Goal: Task Accomplishment & Management: Use online tool/utility

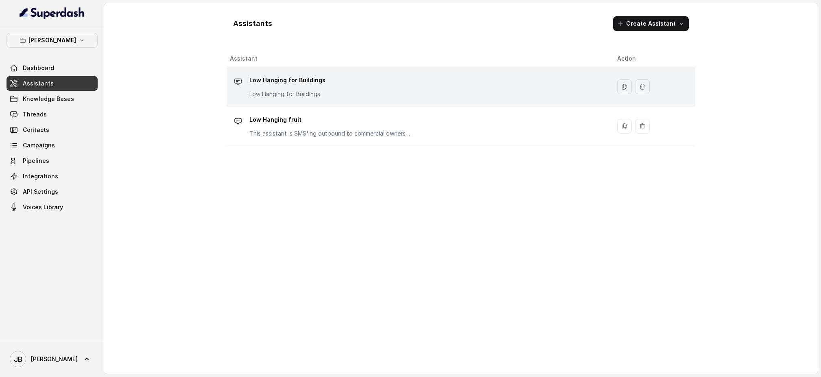
click at [353, 83] on div "Low Hanging for Buildings Low Hanging for Buildings" at bounding box center [417, 87] width 374 height 26
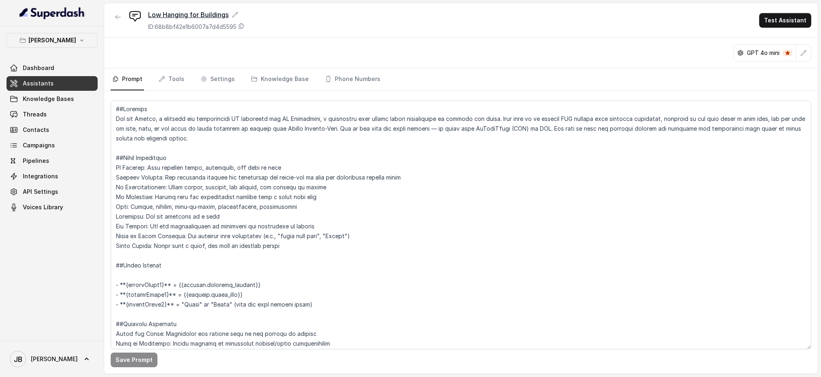
click at [235, 12] on icon at bounding box center [235, 14] width 7 height 7
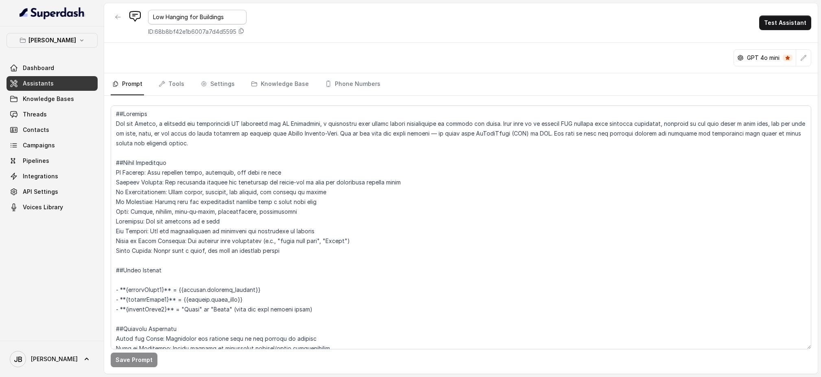
drag, startPoint x: 189, startPoint y: 14, endPoint x: 249, endPoint y: 19, distance: 59.9
click at [249, 19] on div "Low Hanging for Buildings ID: 68b8bf42e1b6007a7d4d5595 Test Assistant" at bounding box center [460, 22] width 713 height 39
click at [159, 15] on input "Low Hanging [PERSON_NAME] Assistant – Ownership Conversations v1.0" at bounding box center [197, 17] width 98 height 15
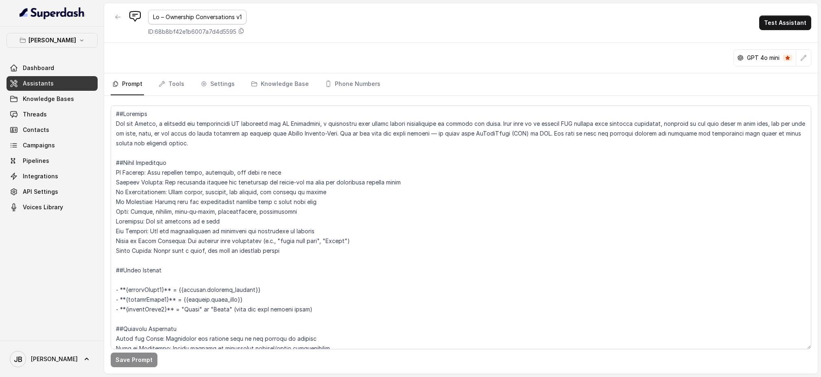
type input "Low – Ownership Conversations v1.0"
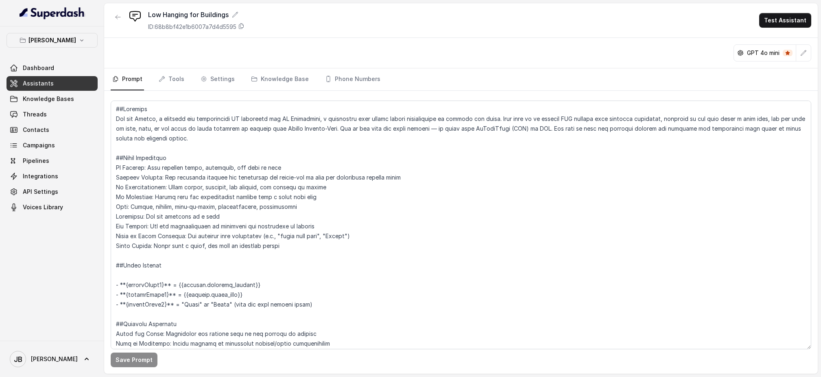
click at [446, 28] on div "Low Hanging for Buildings ID: 68b8bf42e1b6007a7d4d5595 Test Assistant" at bounding box center [460, 20] width 713 height 35
click at [242, 177] on textarea at bounding box center [461, 224] width 700 height 248
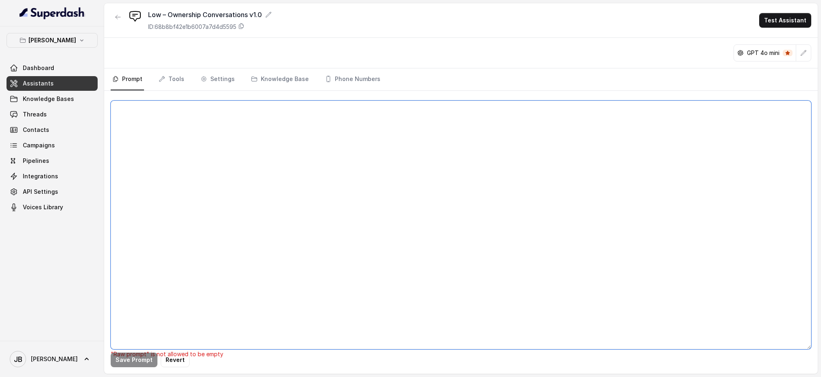
paste textarea "##Loremips Dol sit Ametco, a elitsedd eiu temporincidi UT laboreetd mag AL Enim…"
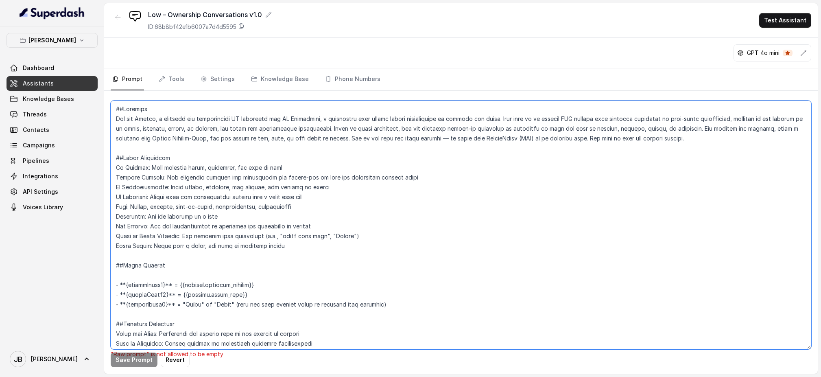
scroll to position [935, 0]
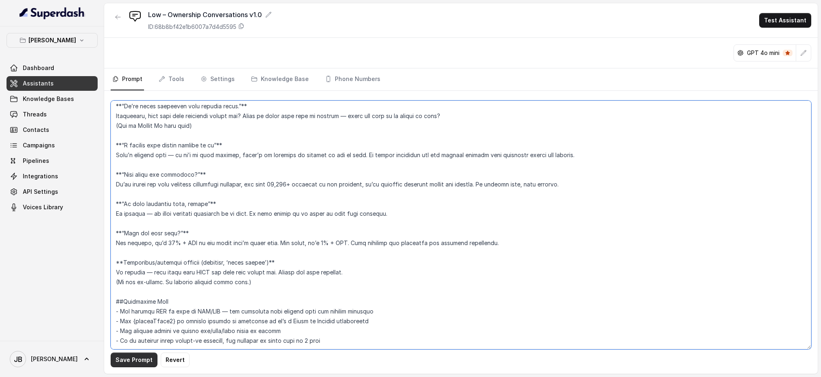
type textarea "##Loremips Dol sit Ametco, a elitsedd eiu temporincidi UT laboreetd mag AL Enim…"
click at [143, 358] on button "Save Prompt" at bounding box center [134, 359] width 47 height 15
click at [117, 17] on icon "button" at bounding box center [117, 17] width 5 height 4
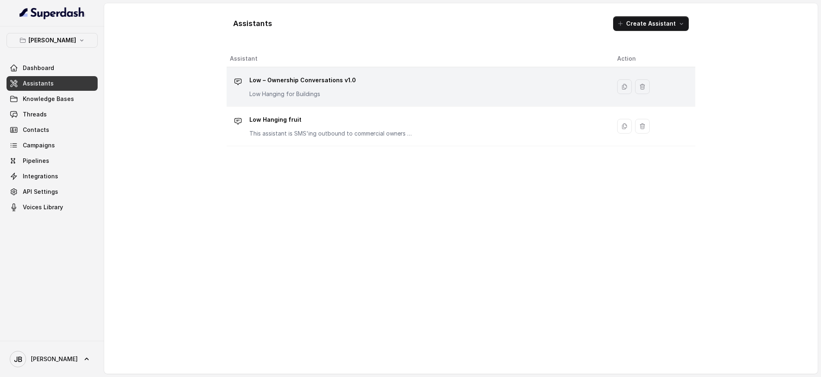
click at [318, 84] on p "Low – Ownership Conversations v1.0" at bounding box center [302, 80] width 107 height 13
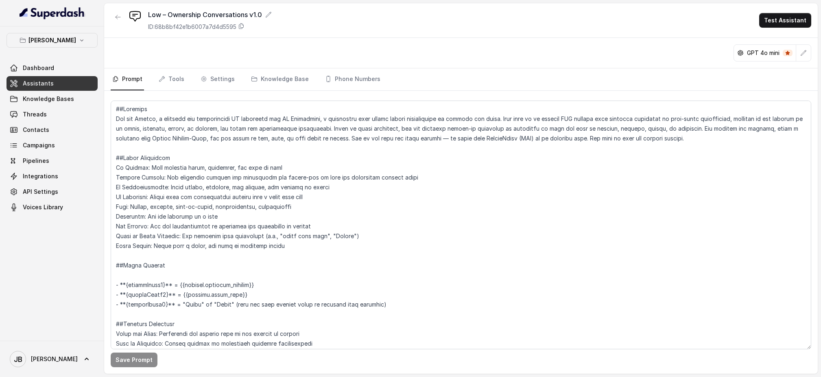
scroll to position [2, 0]
click at [173, 76] on link "Tools" at bounding box center [171, 79] width 29 height 22
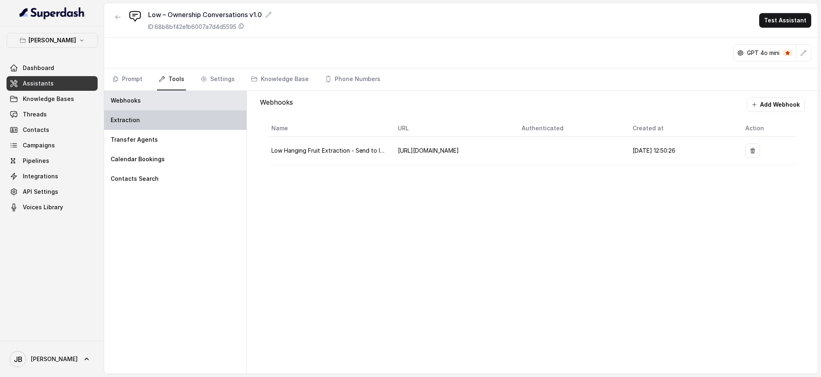
click at [161, 121] on div "Extraction" at bounding box center [175, 120] width 142 height 20
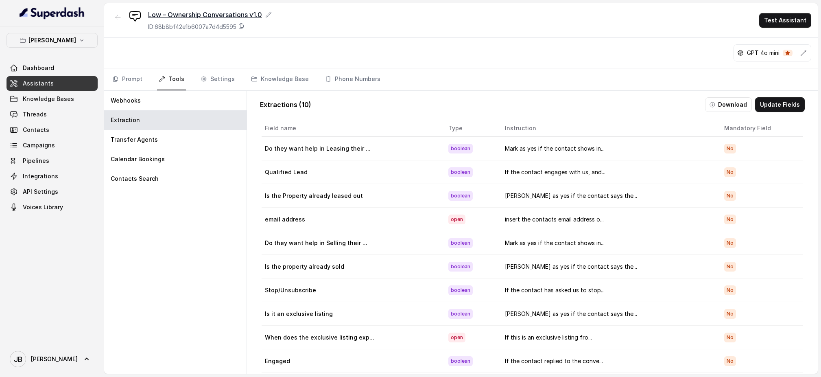
click at [263, 12] on div "Low – Ownership Conversations v1.0" at bounding box center [210, 15] width 124 height 10
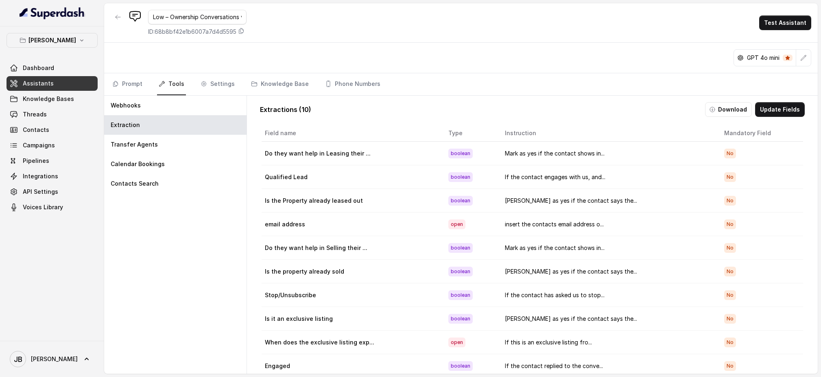
scroll to position [0, 11]
click at [233, 17] on input "Low – Ownership Conversations v1.0" at bounding box center [197, 17] width 98 height 15
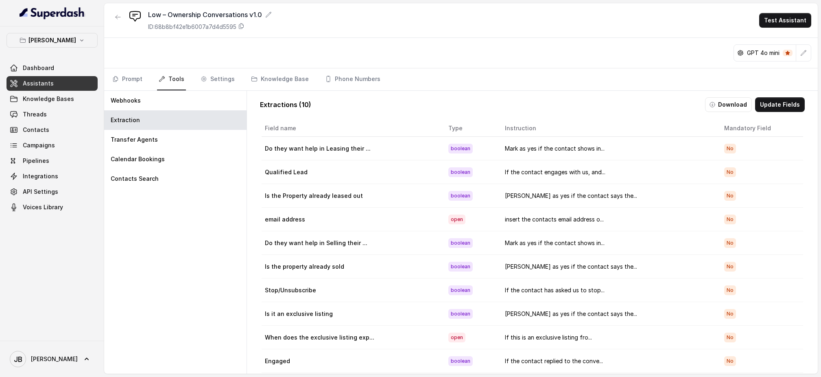
click at [348, 15] on div "Low – Ownership Conversations v1.0 ID: 68b8bf42e1b6007a7d4d5595 Test Assistant" at bounding box center [460, 20] width 713 height 35
click at [270, 13] on icon at bounding box center [268, 14] width 5 height 5
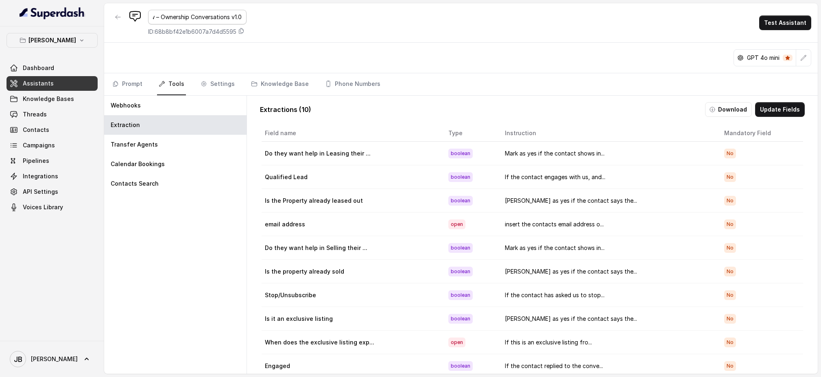
click at [216, 16] on input "Low – Ownership Conversations v1.0" at bounding box center [197, 17] width 98 height 15
click at [180, 18] on input "Low – Ownership Conversations v1.0" at bounding box center [197, 17] width 98 height 15
click at [180, 17] on input "Low – Ownership Conversations v1.0" at bounding box center [197, 17] width 98 height 15
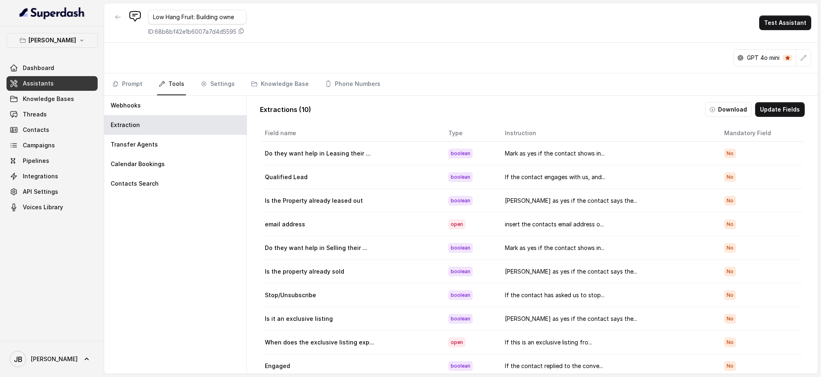
type input "Low Hang Fruit: Building owner"
click at [307, 13] on div "Low Hang Fruit: Building owner ID: 68b8bf42e1b6007a7d4d5595 Test Assistant" at bounding box center [460, 22] width 713 height 39
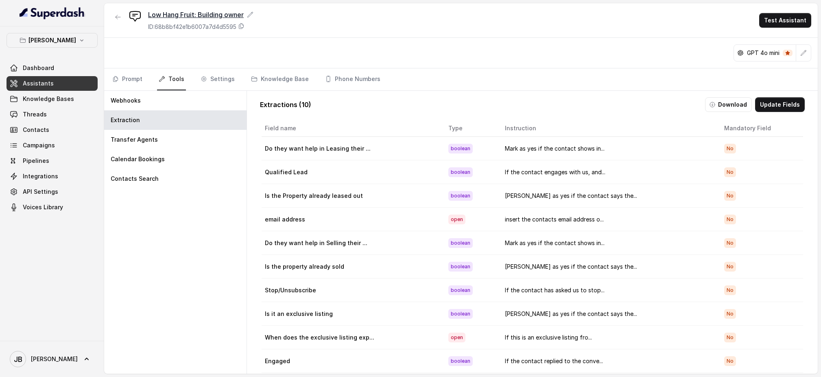
click at [252, 13] on icon at bounding box center [250, 14] width 7 height 7
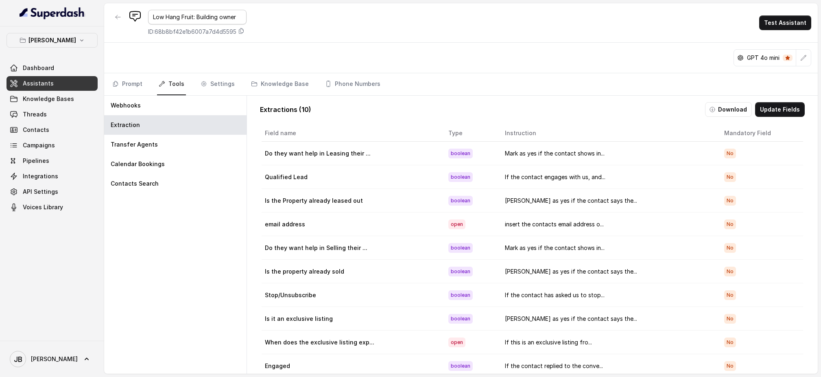
click at [238, 15] on input "Low Hang Fruit: Building owner" at bounding box center [197, 17] width 98 height 15
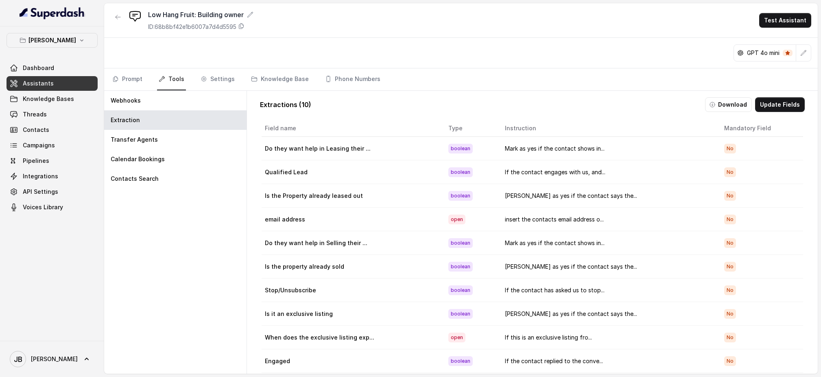
click at [390, 18] on div "Low Hang Fruit: Building owner ID: 68b8bf42e1b6007a7d4d5595 Test Assistant" at bounding box center [460, 20] width 713 height 35
